Goal: Task Accomplishment & Management: Use online tool/utility

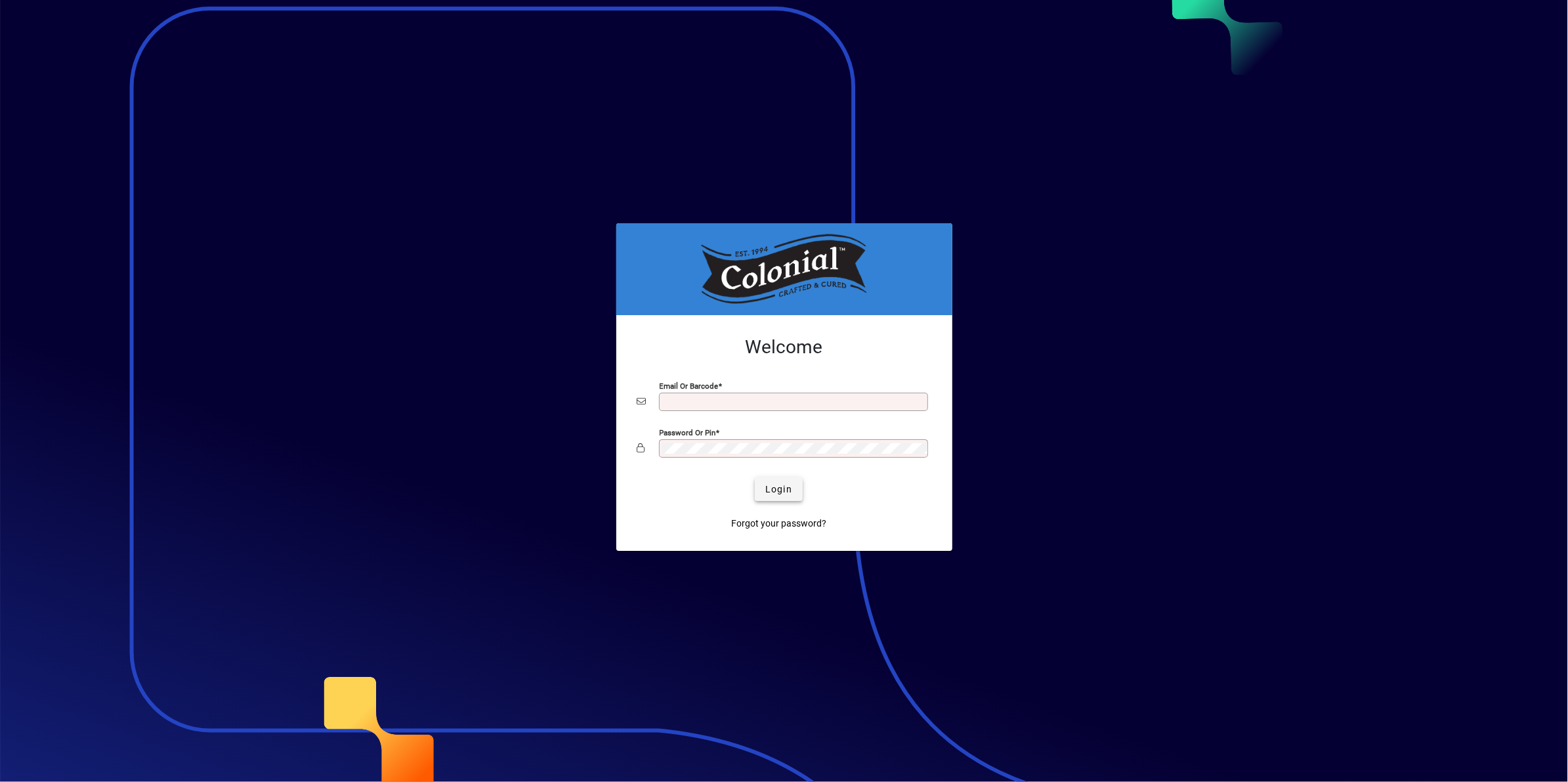
type input "**********"
click at [775, 486] on span "Login" at bounding box center [779, 490] width 27 height 14
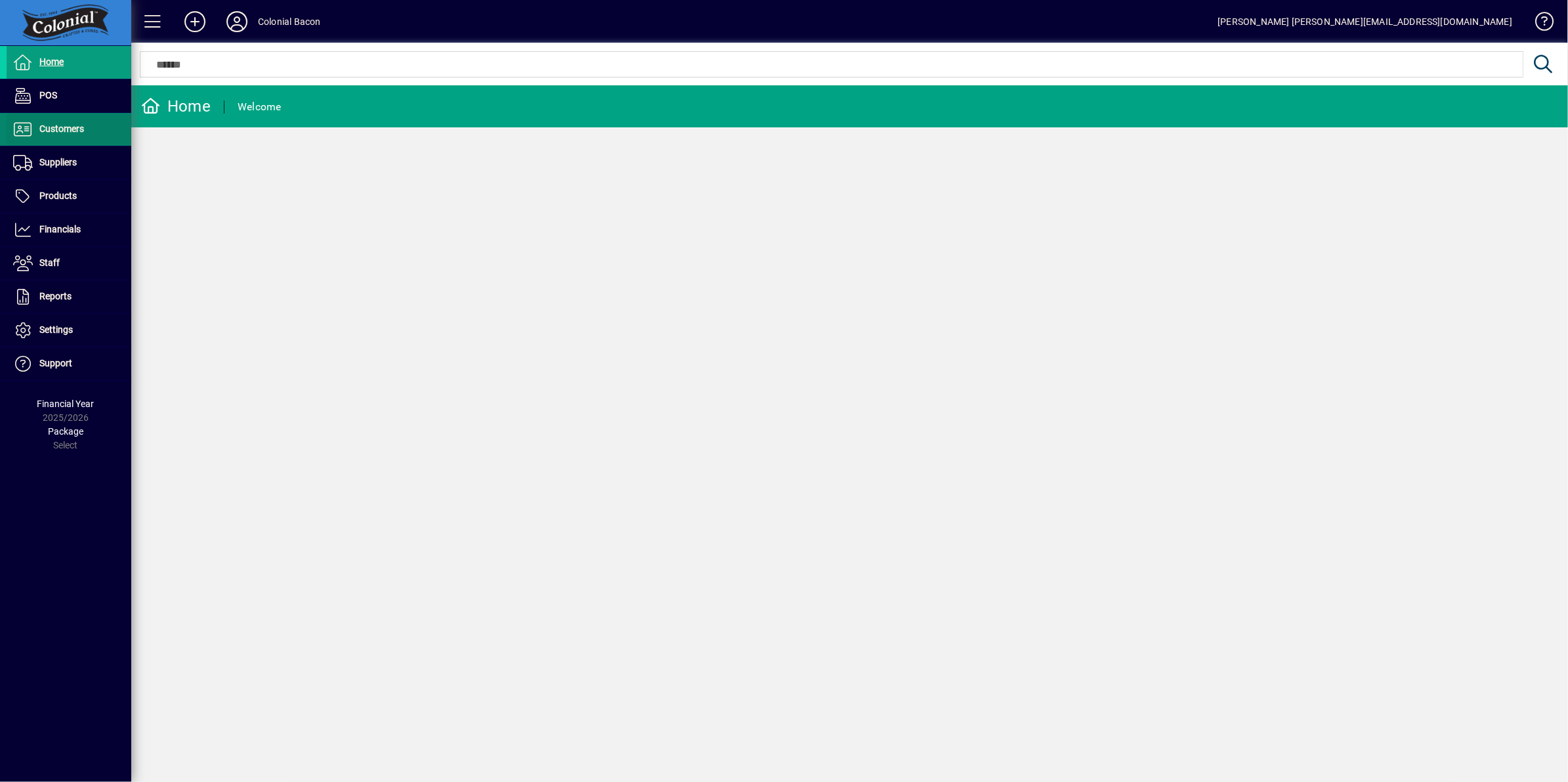
click at [42, 126] on span "Customers" at bounding box center [62, 129] width 45 height 11
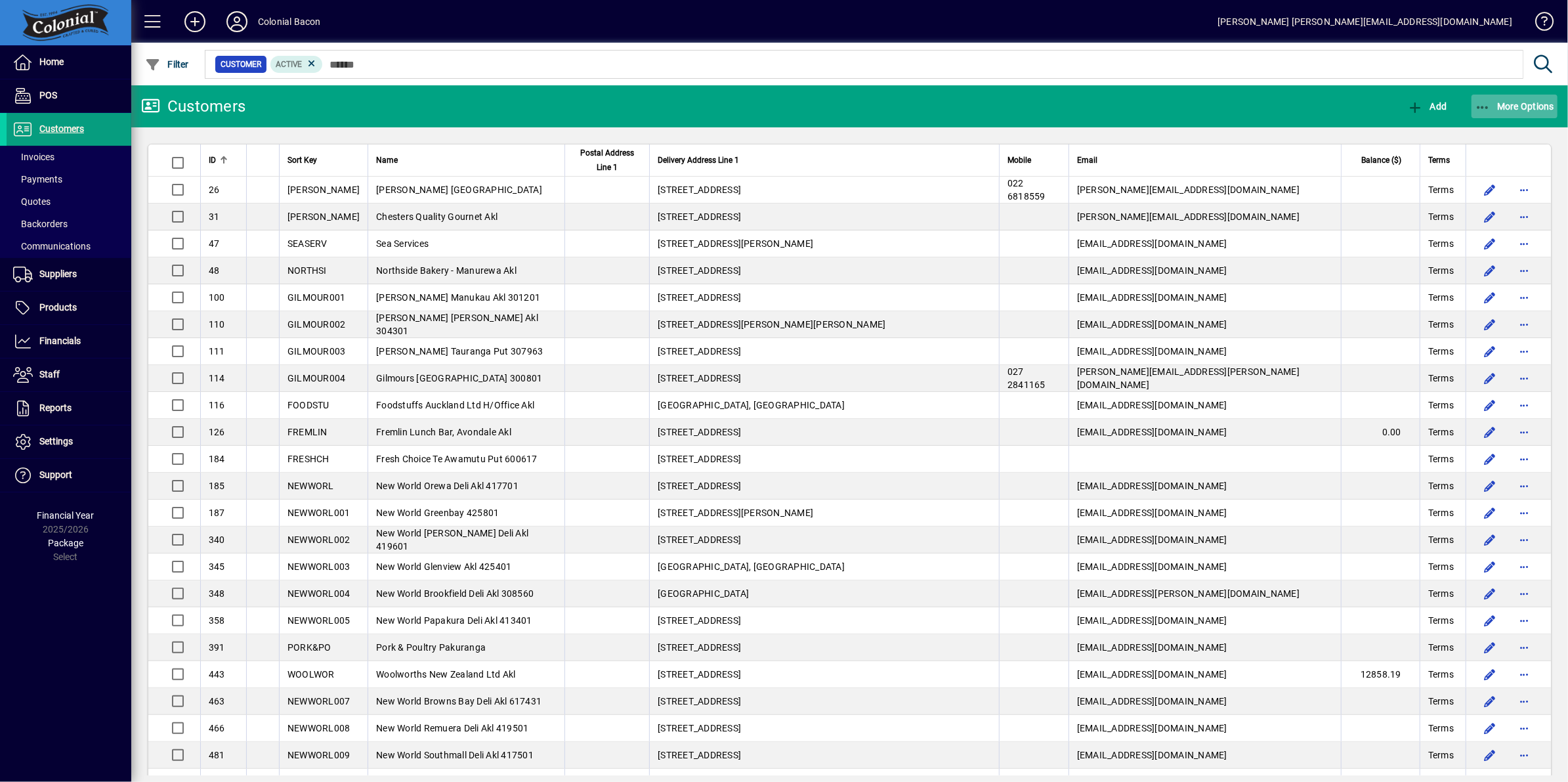
click at [1530, 102] on span "More Options" at bounding box center [1514, 106] width 80 height 11
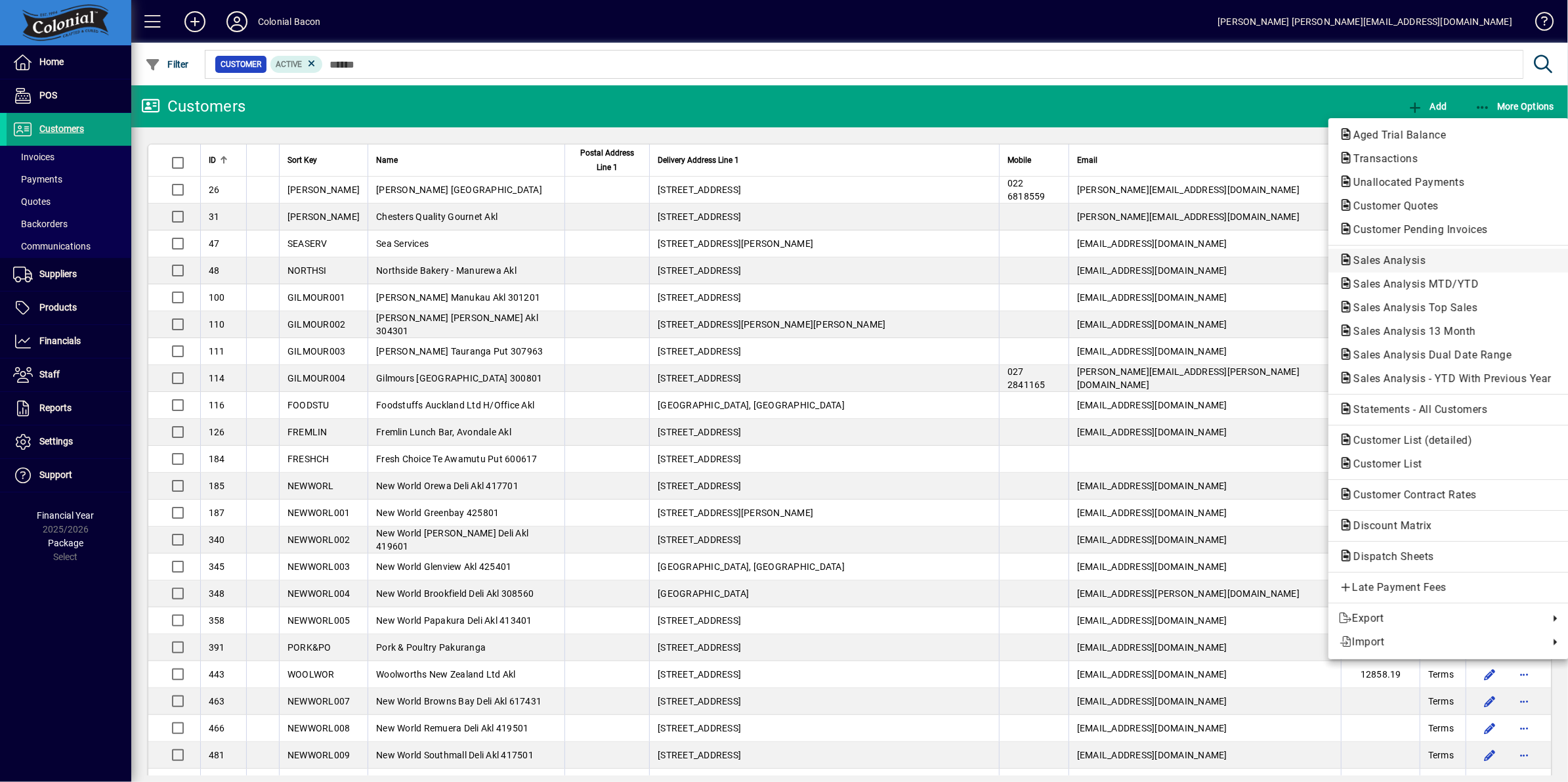
click at [1391, 260] on span "Sales Analysis" at bounding box center [1385, 260] width 93 height 12
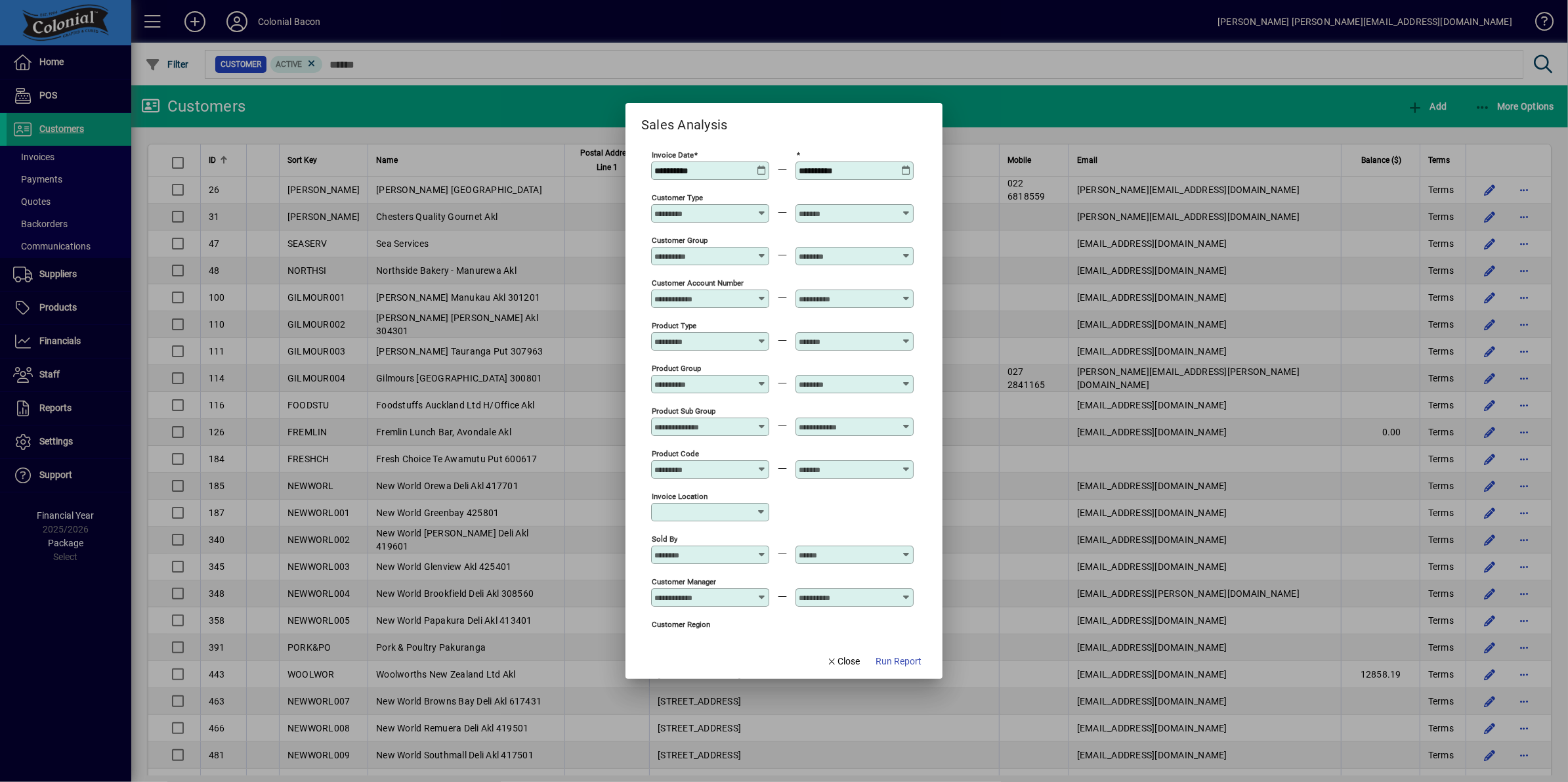
click at [758, 165] on icon at bounding box center [762, 165] width 10 height 0
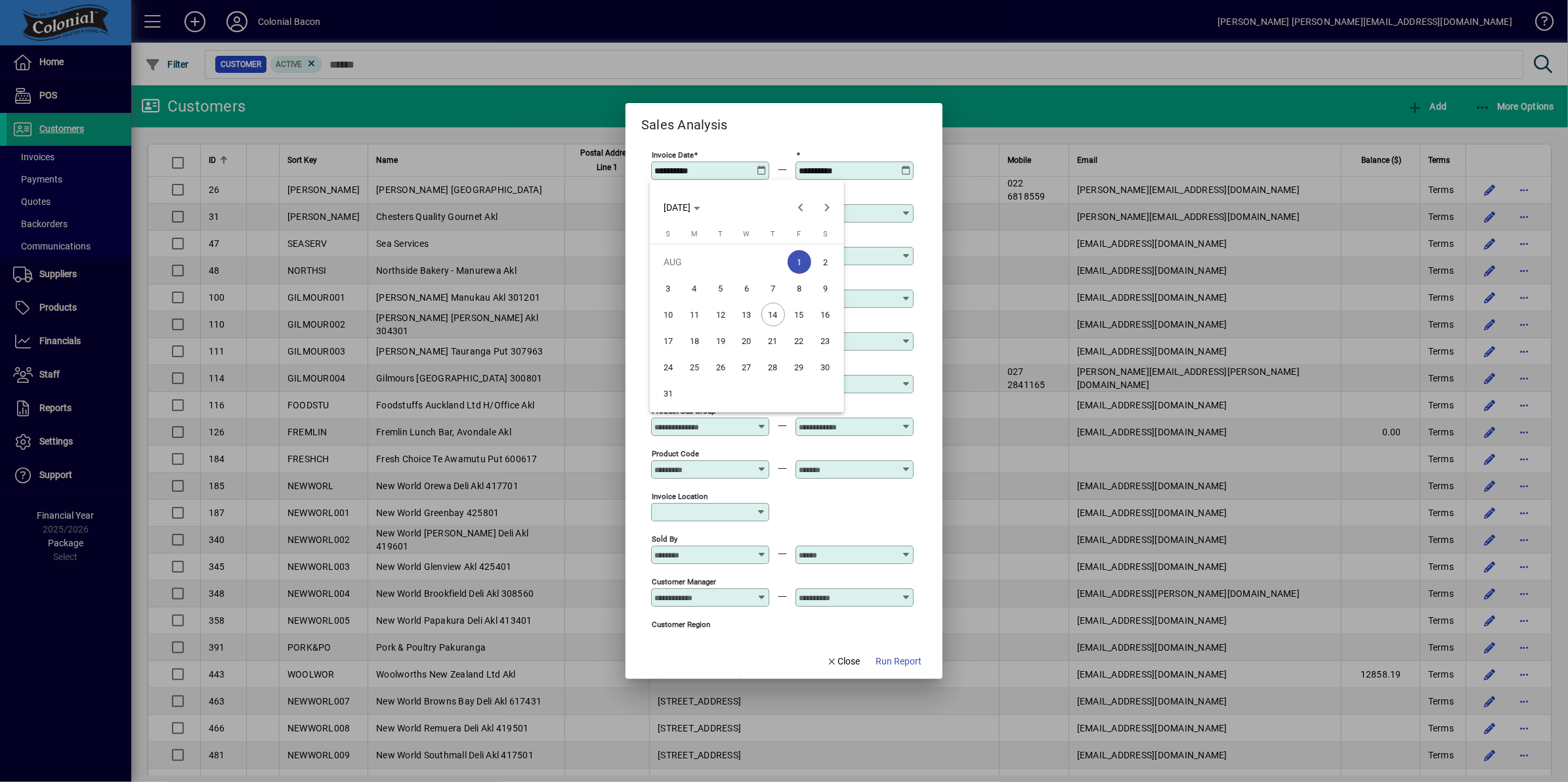
click at [693, 313] on span "11" at bounding box center [694, 314] width 23 height 23
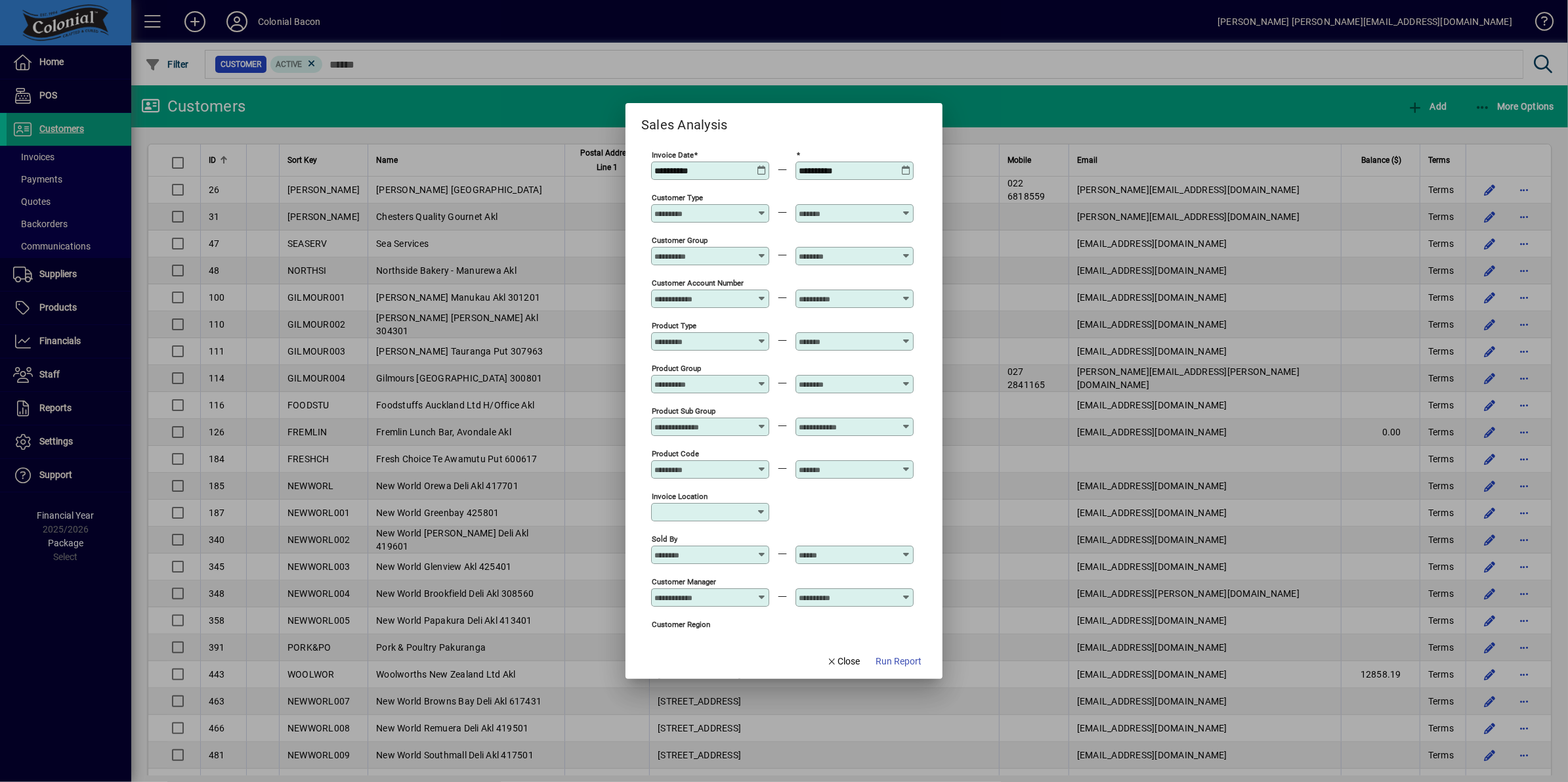
type input "**********"
drag, startPoint x: 889, startPoint y: 656, endPoint x: 893, endPoint y: 651, distance: 6.4
click at [889, 656] on span "Run Report" at bounding box center [898, 662] width 46 height 14
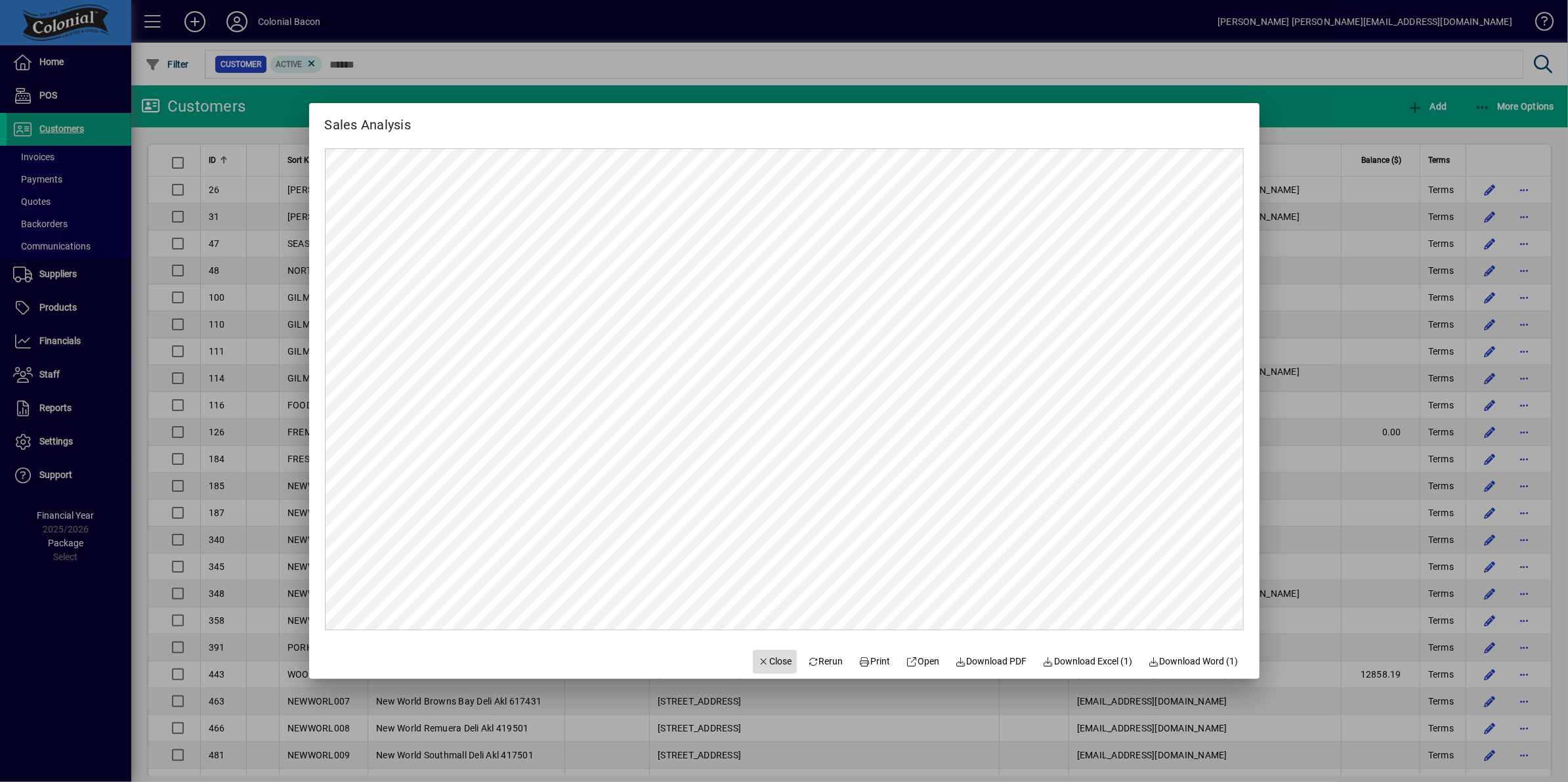
click at [765, 659] on span "Close" at bounding box center [775, 662] width 34 height 14
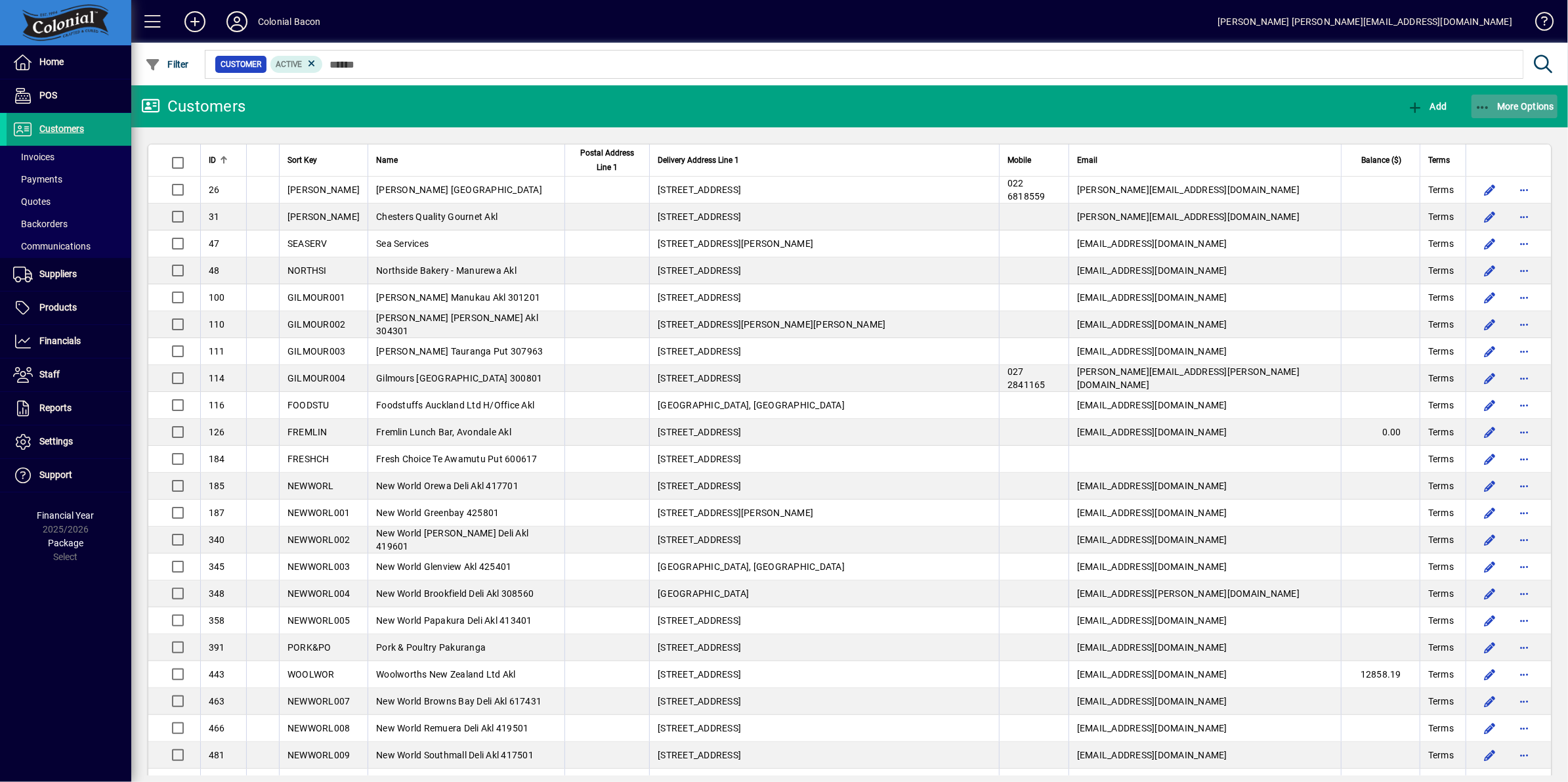
click at [1529, 105] on span "More Options" at bounding box center [1514, 106] width 80 height 11
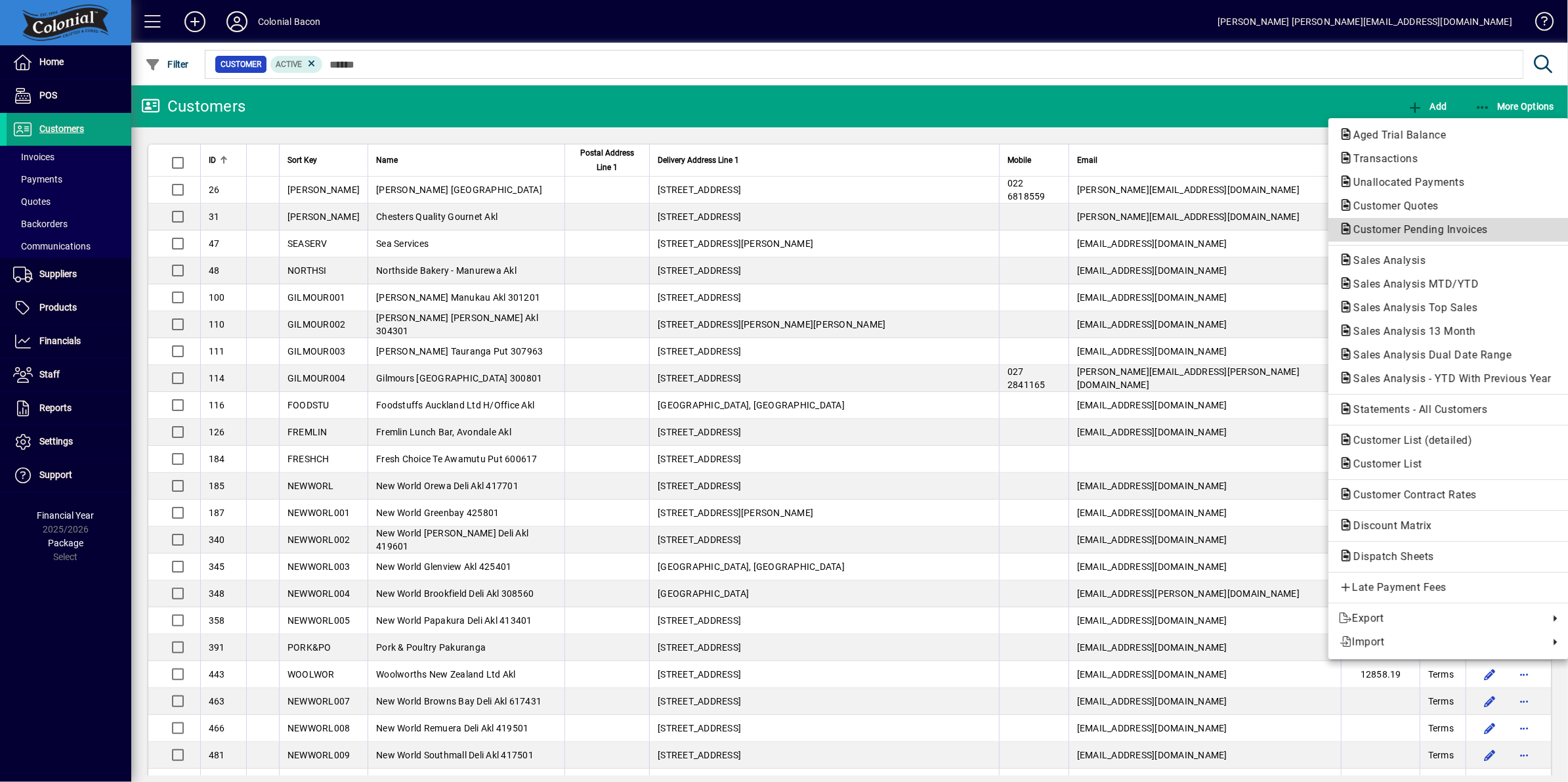
click at [1449, 228] on span "Customer Pending Invoices" at bounding box center [1416, 230] width 156 height 12
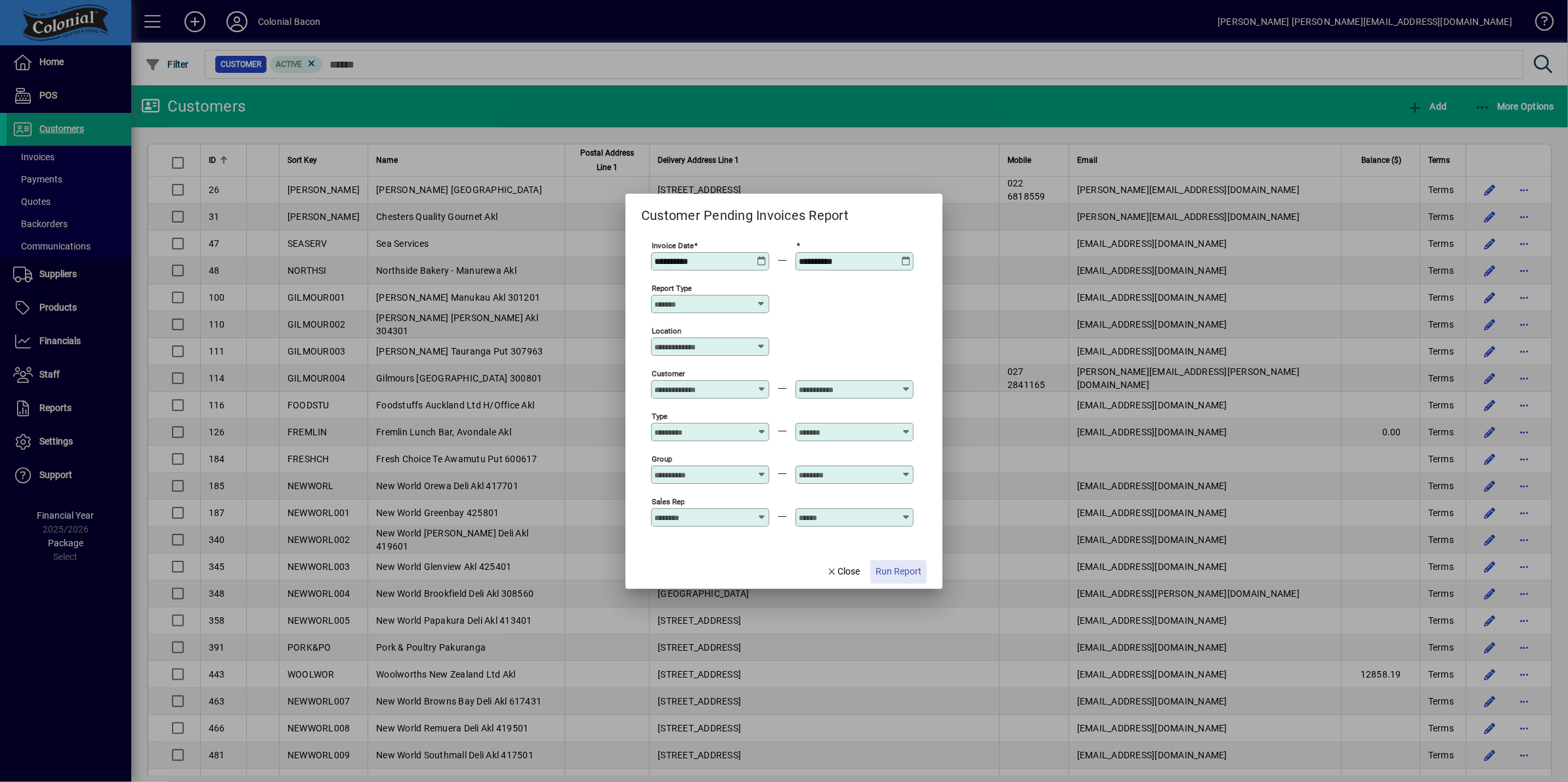
click at [898, 569] on span "Run Report" at bounding box center [898, 572] width 46 height 14
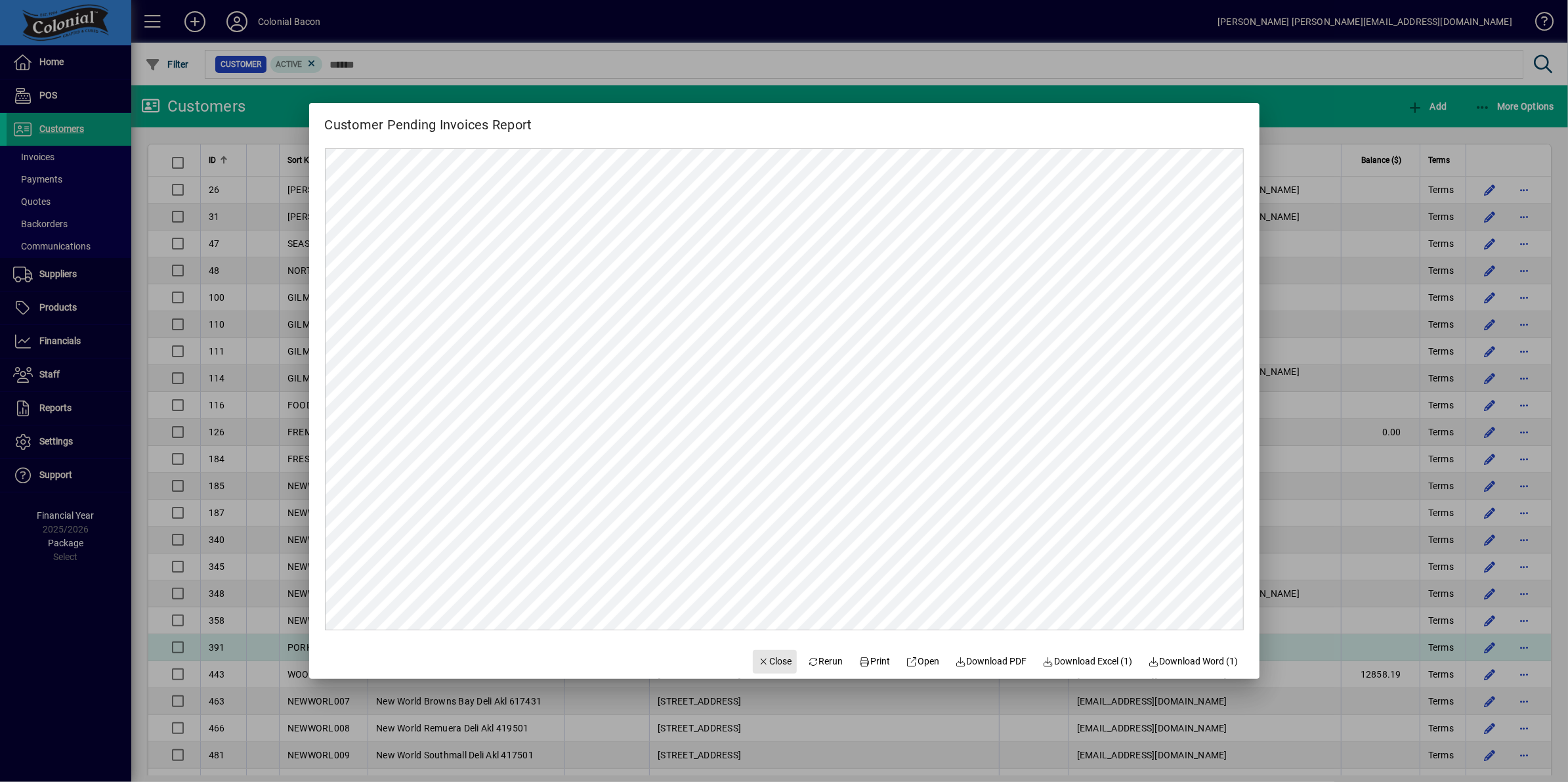
drag, startPoint x: 761, startPoint y: 656, endPoint x: 776, endPoint y: 652, distance: 15.5
click at [761, 656] on span "Close" at bounding box center [775, 662] width 34 height 14
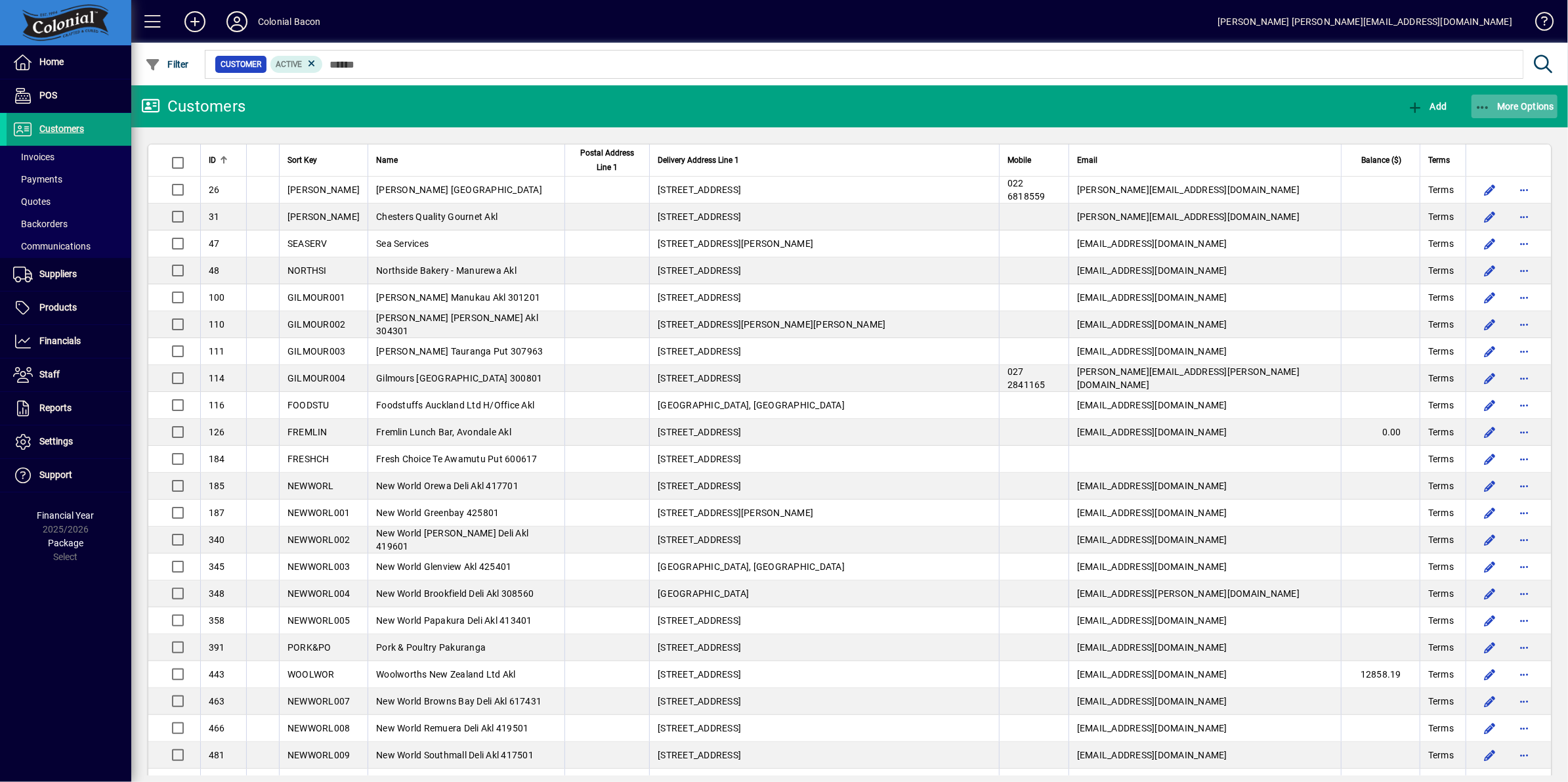
click at [1512, 102] on span "More Options" at bounding box center [1514, 106] width 80 height 11
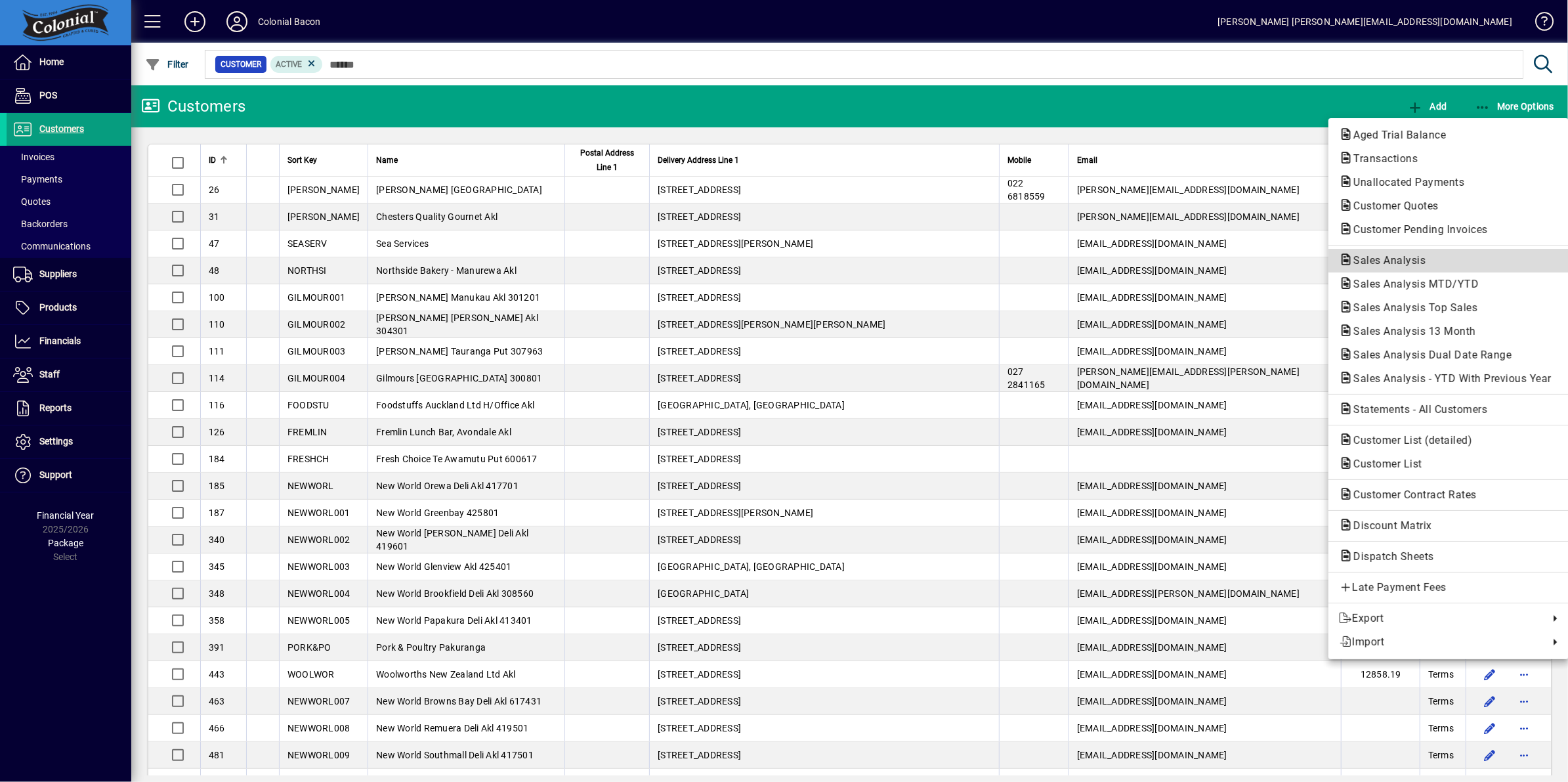
click at [1434, 258] on span "Sales Analysis" at bounding box center [1448, 261] width 219 height 16
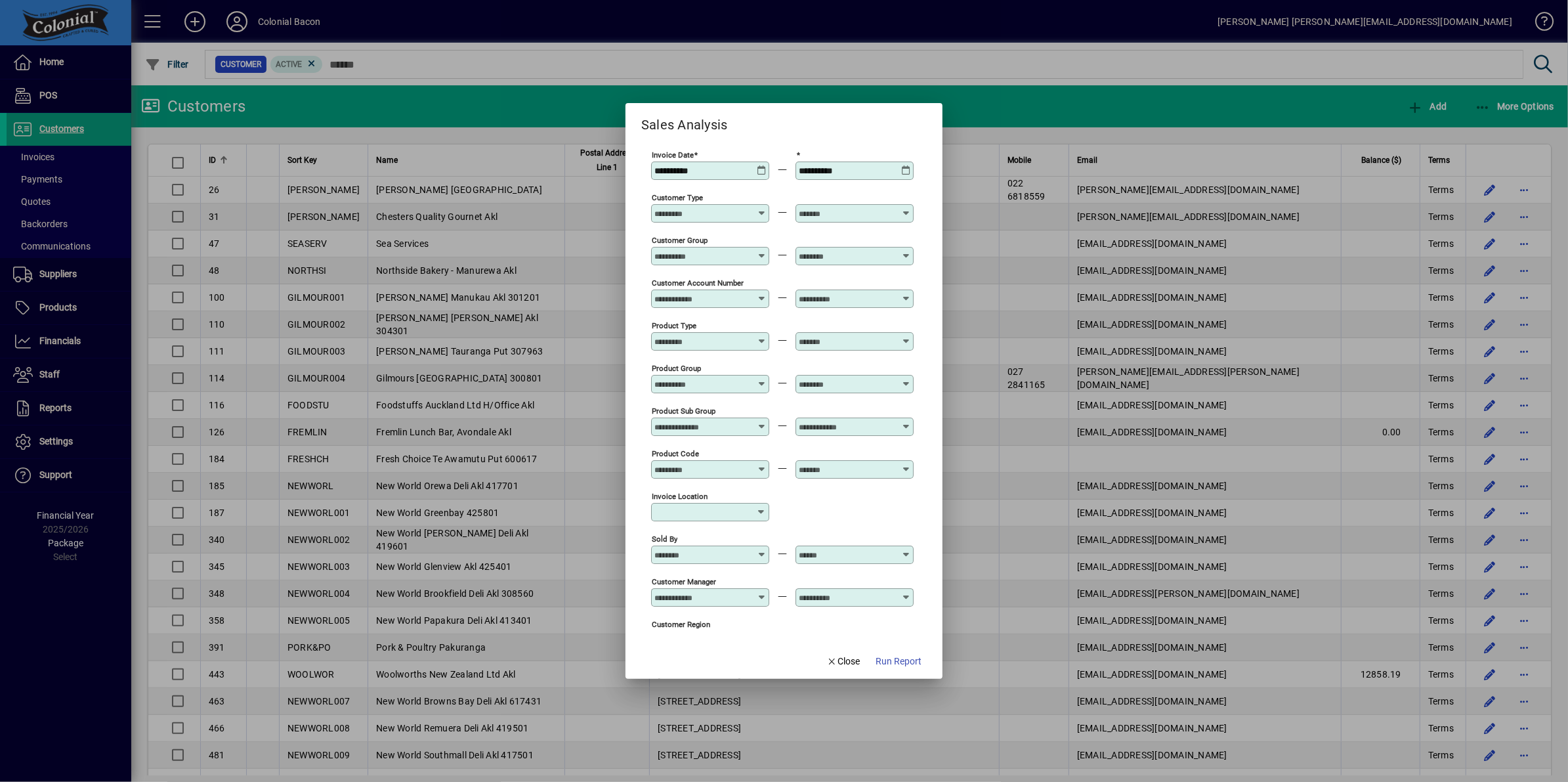
type input "**********"
click at [900, 659] on span "Run Report" at bounding box center [898, 662] width 46 height 14
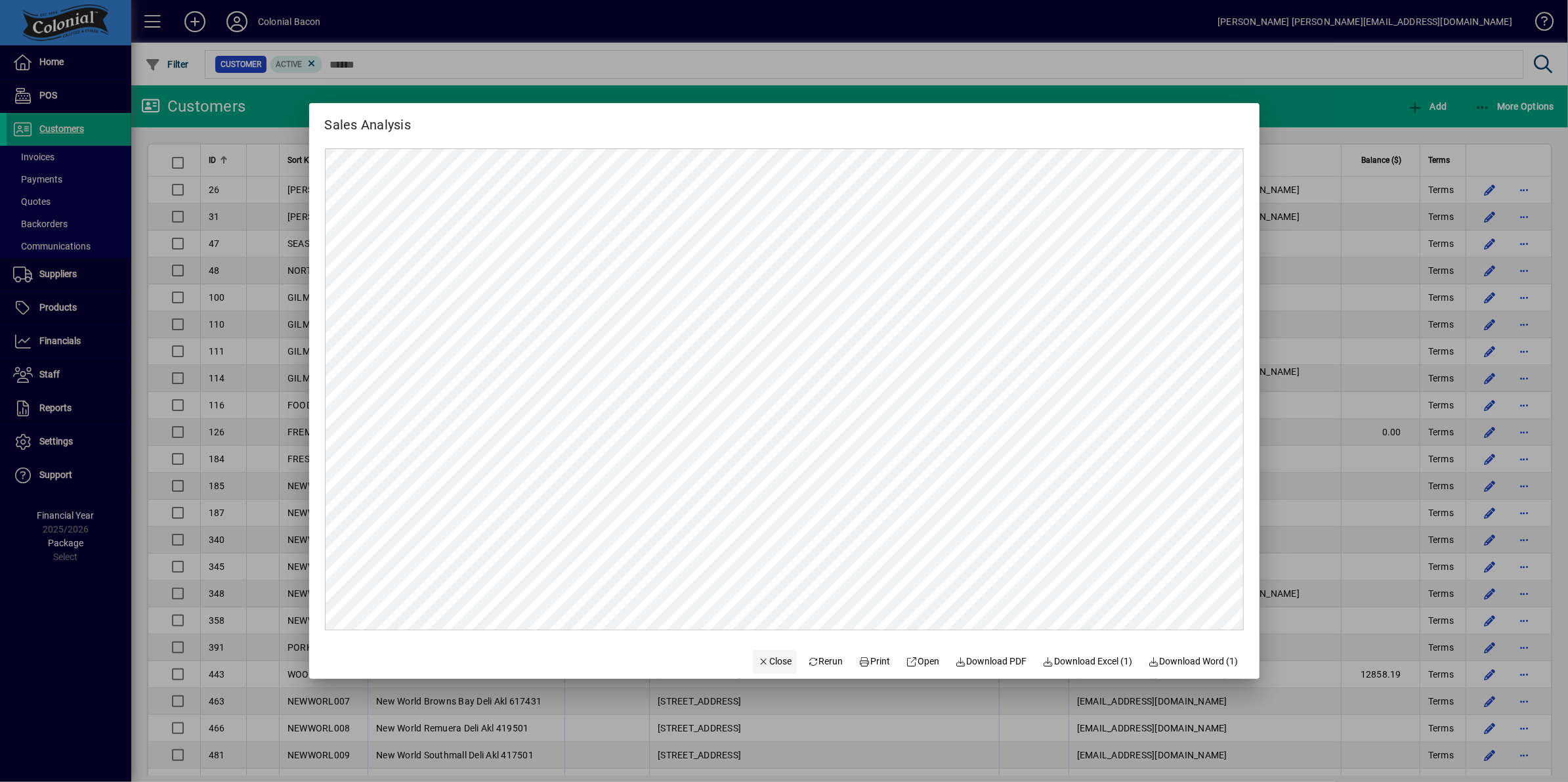
click at [768, 658] on span "Close" at bounding box center [775, 662] width 34 height 14
